Goal: Find specific page/section: Find specific page/section

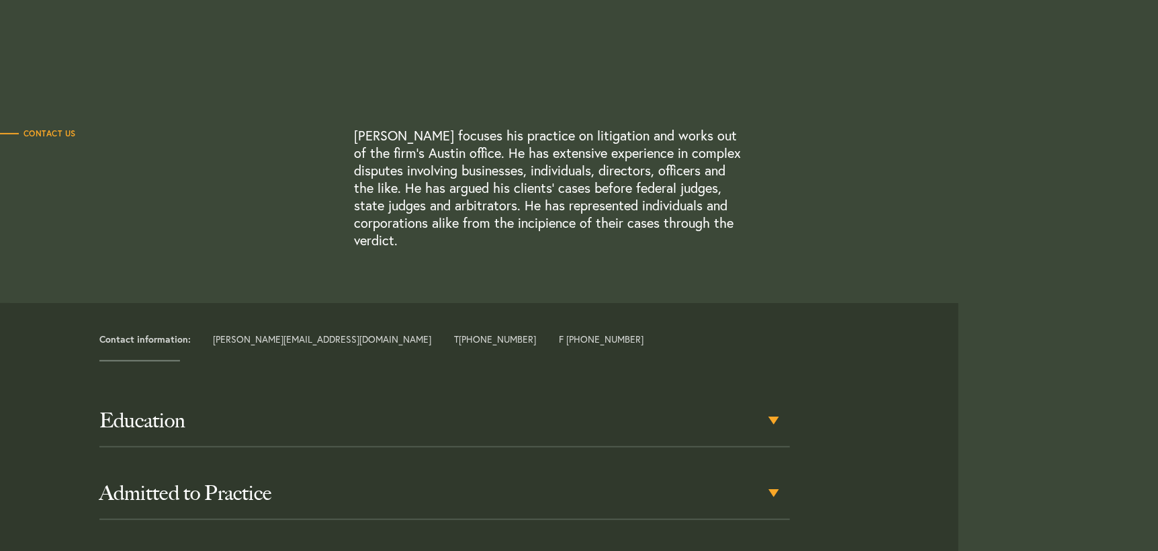
scroll to position [537, 0]
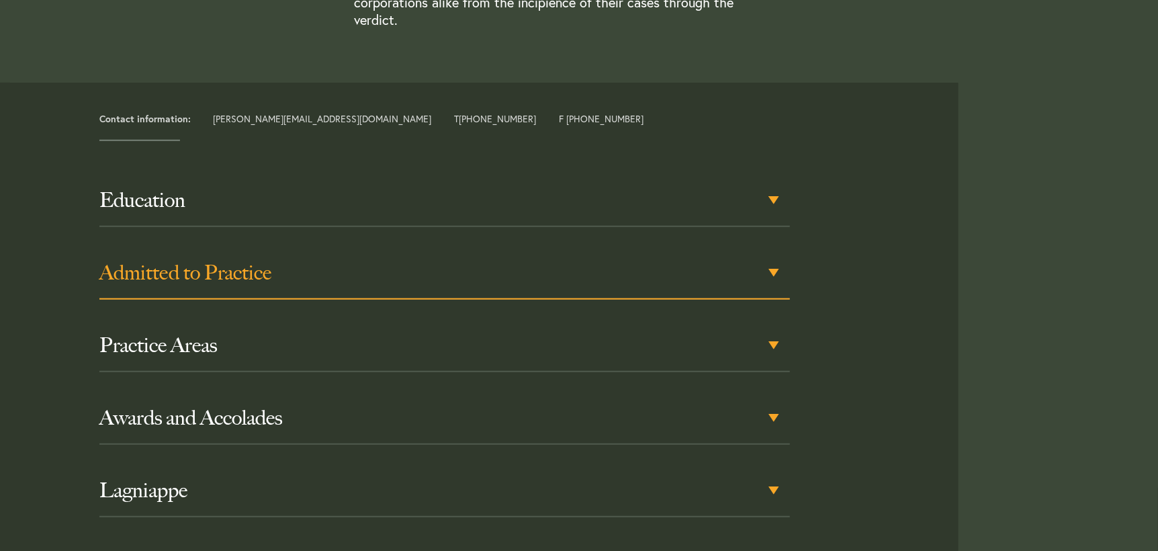
click at [781, 265] on h3 "Admitted to Practice" at bounding box center [444, 273] width 691 height 24
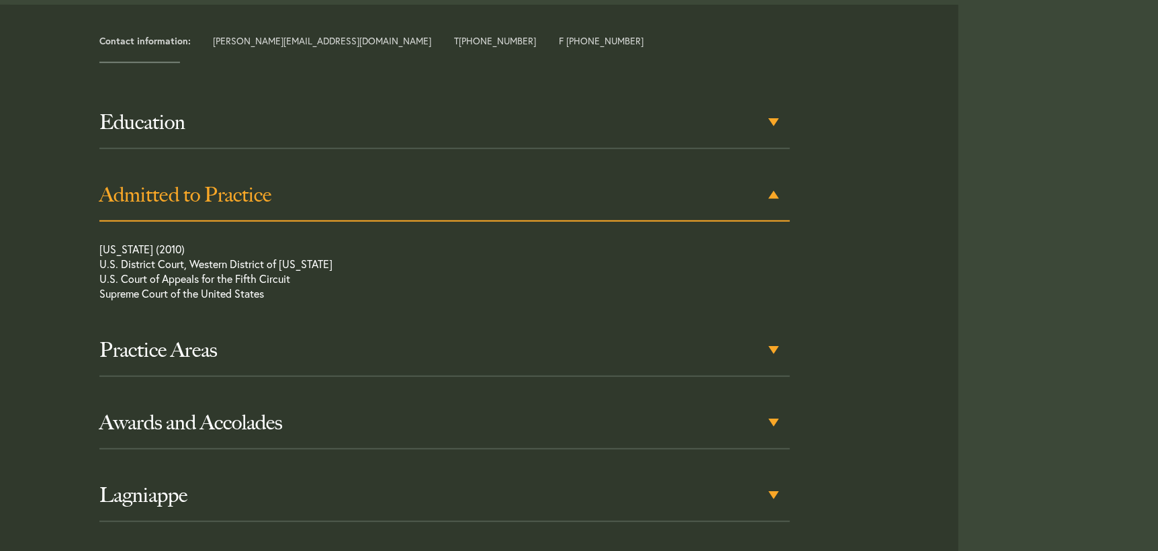
scroll to position [646, 0]
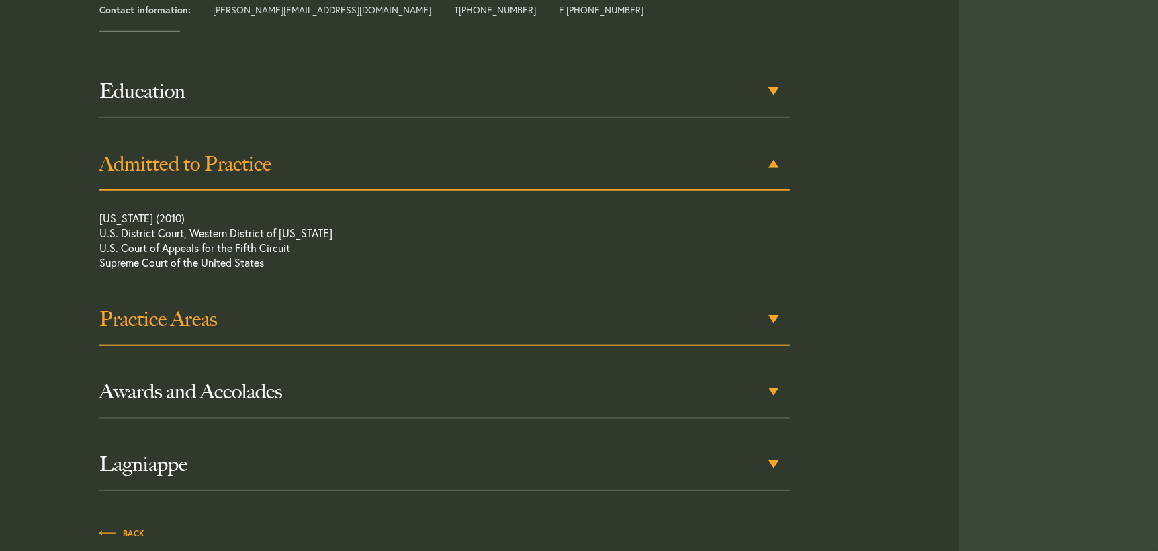
click at [769, 318] on div "Practice Areas" at bounding box center [444, 320] width 691 height 52
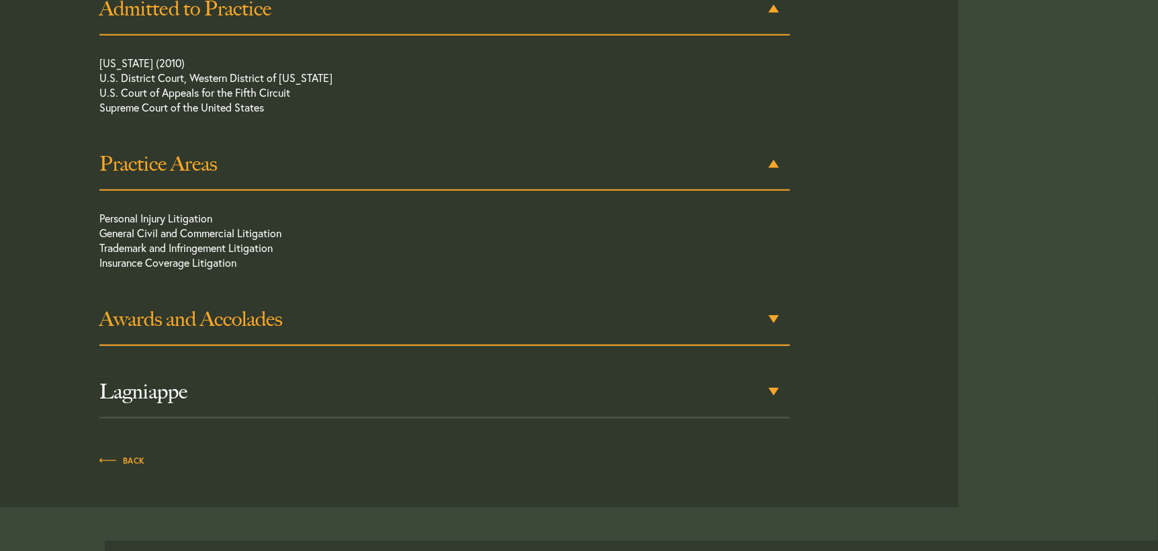
click at [743, 316] on h3 "Awards and Accolades" at bounding box center [444, 319] width 691 height 24
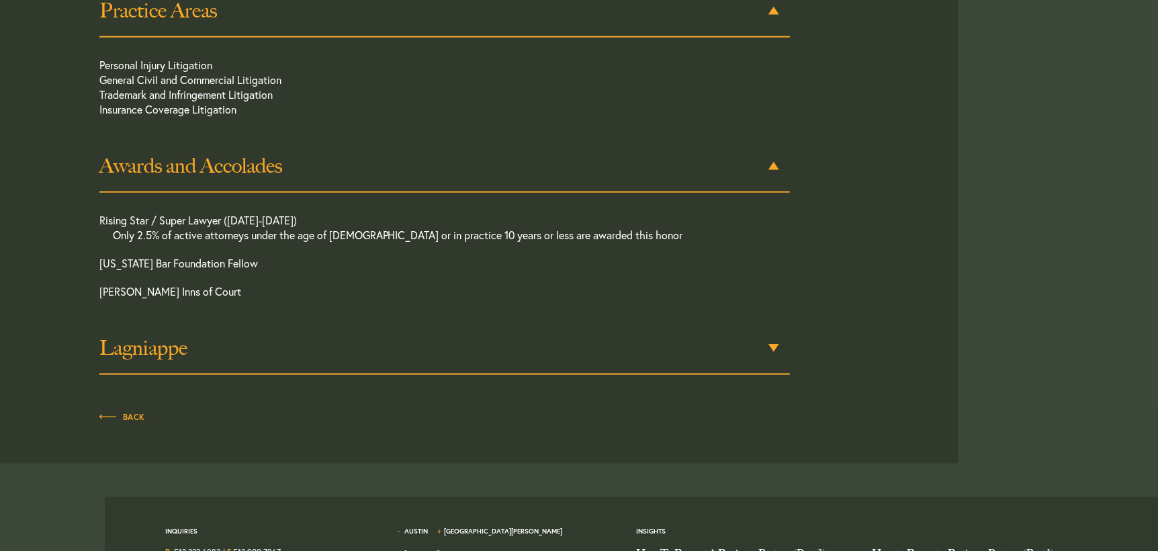
scroll to position [955, 0]
click at [465, 343] on h3 "Lagniappe" at bounding box center [444, 347] width 691 height 24
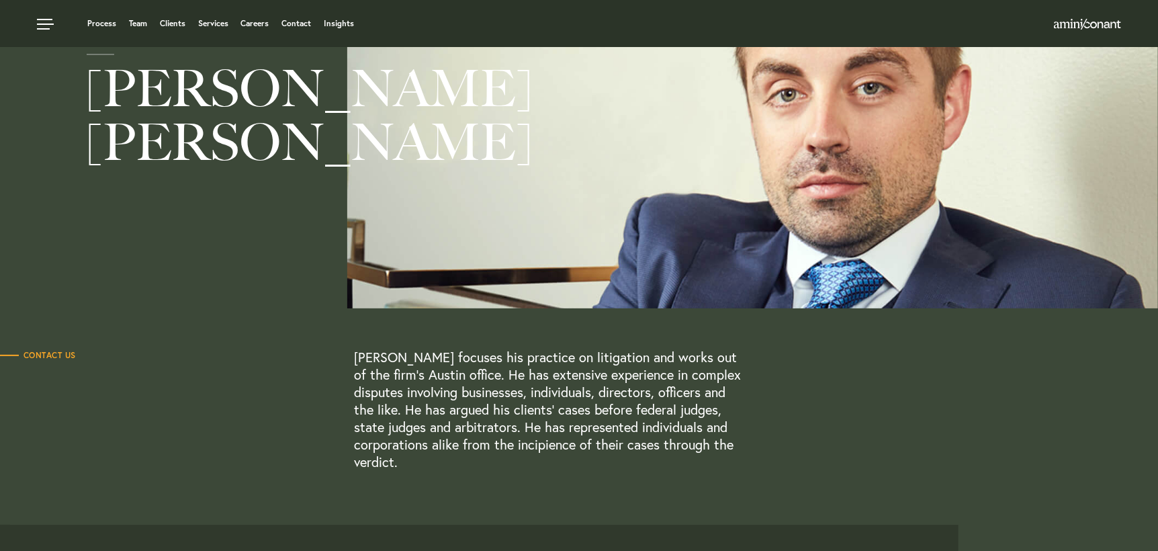
scroll to position [0, 0]
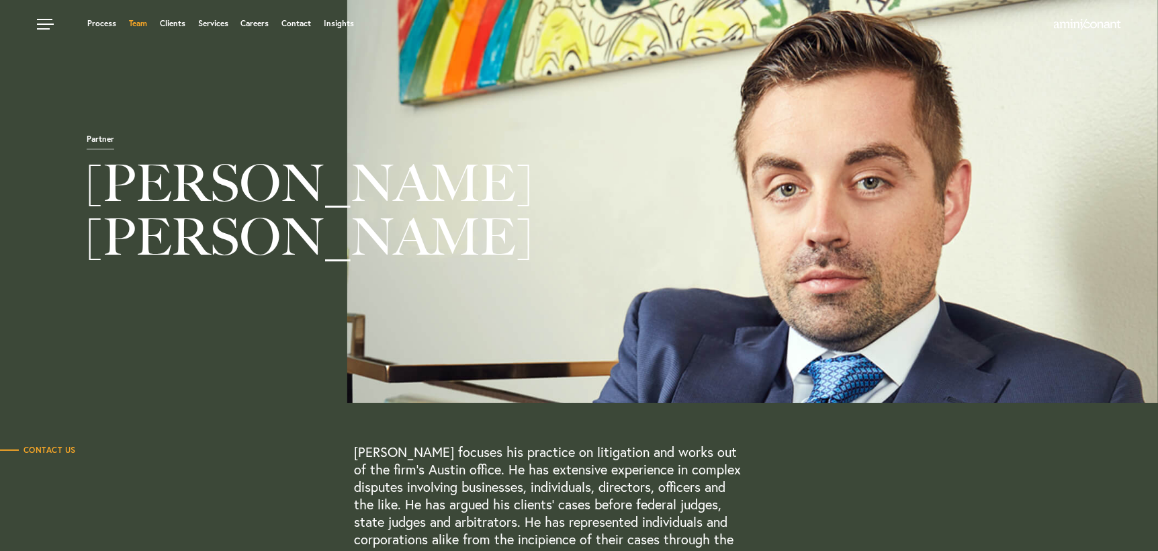
click at [138, 25] on link "Team" at bounding box center [138, 23] width 18 height 8
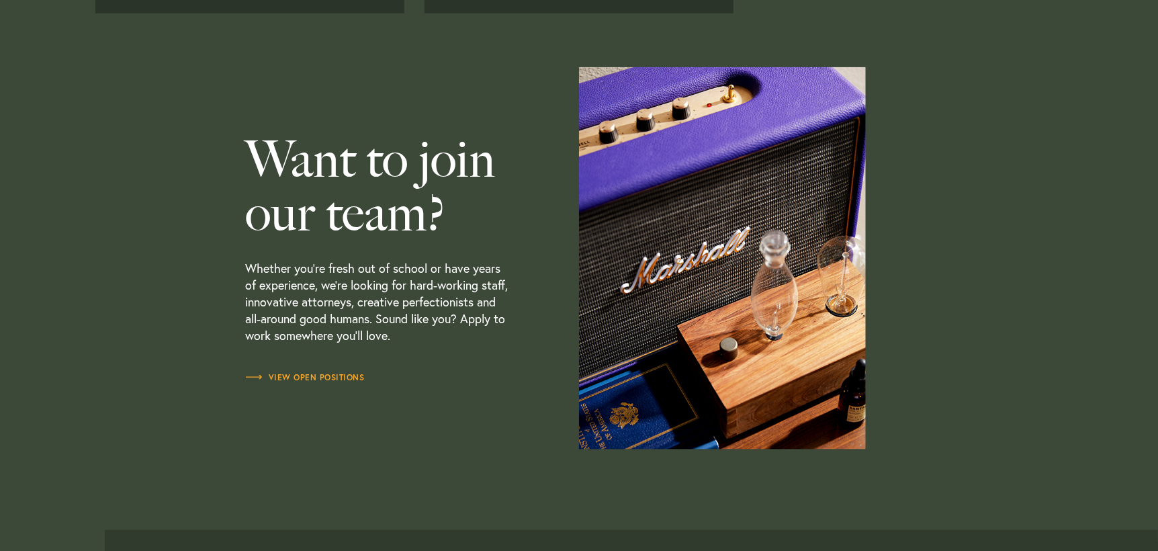
scroll to position [4044, 0]
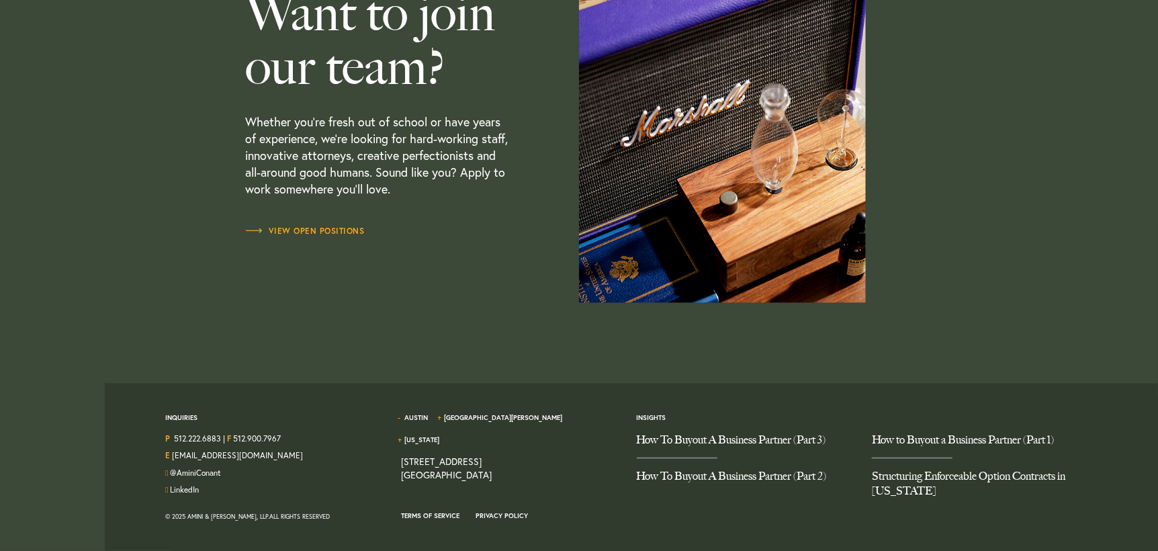
click at [450, 435] on span "[US_STATE]" at bounding box center [425, 444] width 49 height 19
click at [483, 417] on link "[GEOGRAPHIC_DATA][PERSON_NAME]" at bounding box center [503, 417] width 118 height 9
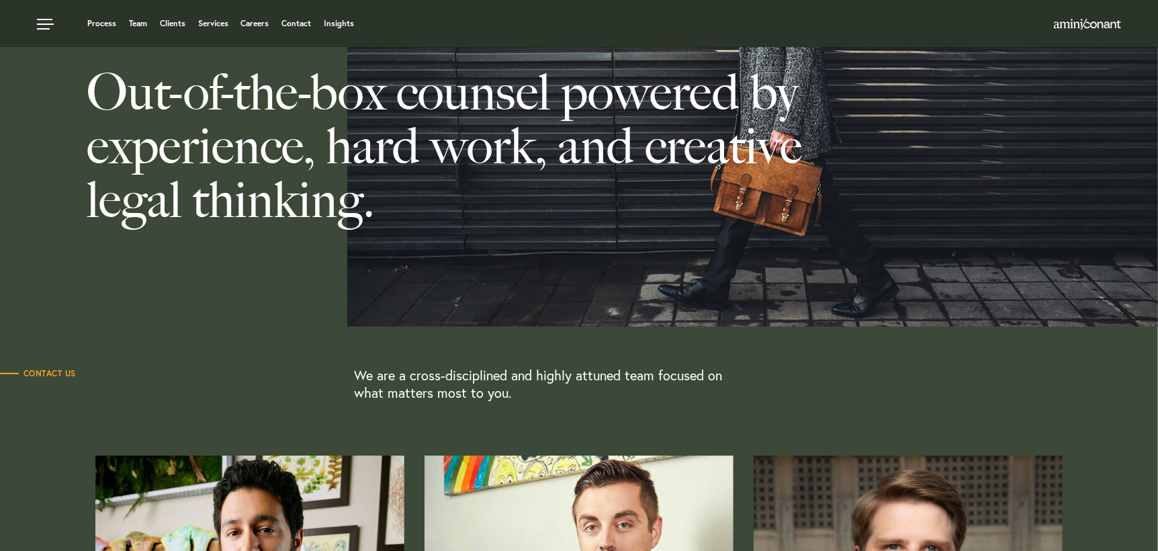
scroll to position [0, 0]
